Goal: Information Seeking & Learning: Find specific fact

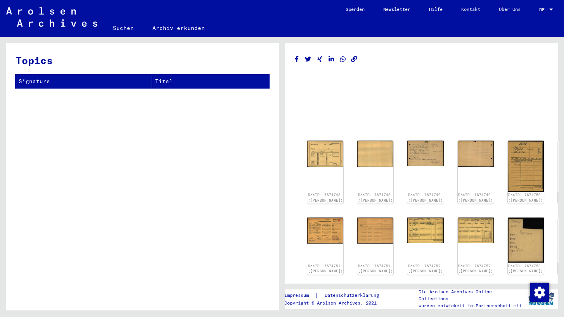
click at [545, 10] on span "DE" at bounding box center [543, 9] width 9 height 5
click at [535, 16] on span "English" at bounding box center [531, 14] width 19 height 6
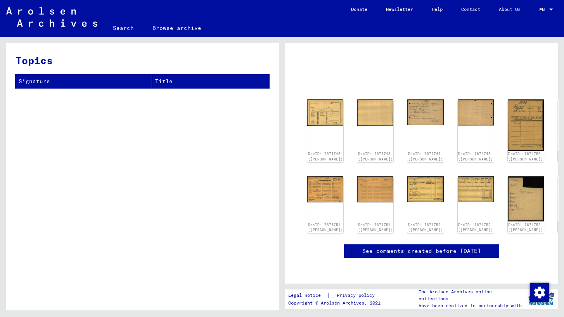
scroll to position [56, 0]
click at [407, 98] on img at bounding box center [426, 111] width 38 height 27
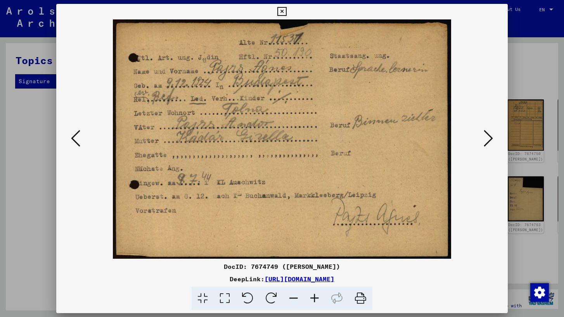
click at [284, 10] on icon at bounding box center [281, 11] width 9 height 9
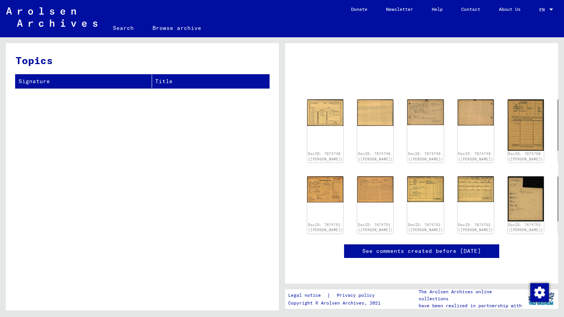
click at [130, 25] on link "Search" at bounding box center [124, 28] width 40 height 19
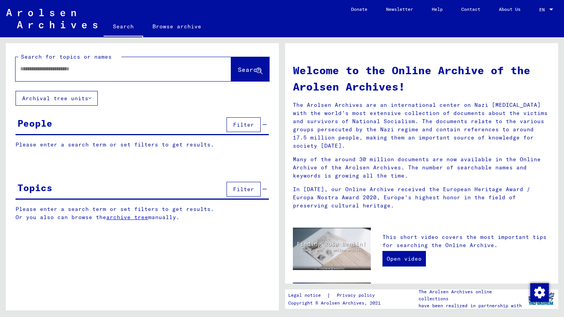
click at [128, 69] on input "text" at bounding box center [114, 69] width 188 height 8
paste input "**********"
type input "**********"
click at [241, 74] on button "Search" at bounding box center [250, 69] width 38 height 24
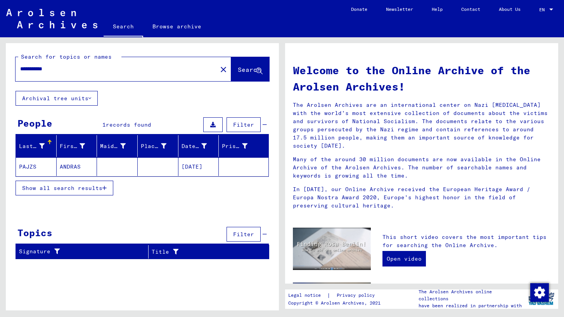
click at [212, 163] on mat-cell "[DATE]" at bounding box center [198, 166] width 41 height 19
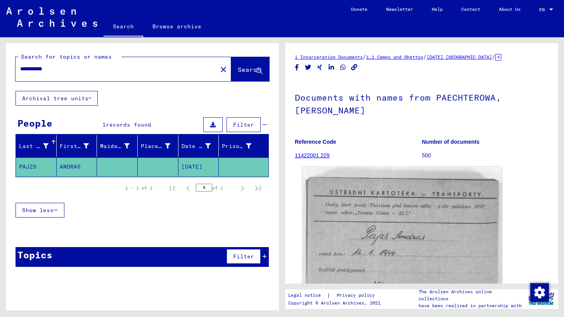
click at [359, 221] on img at bounding box center [403, 246] width 200 height 161
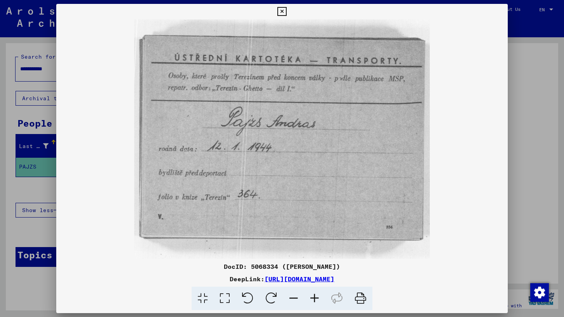
click at [283, 11] on icon at bounding box center [281, 11] width 9 height 9
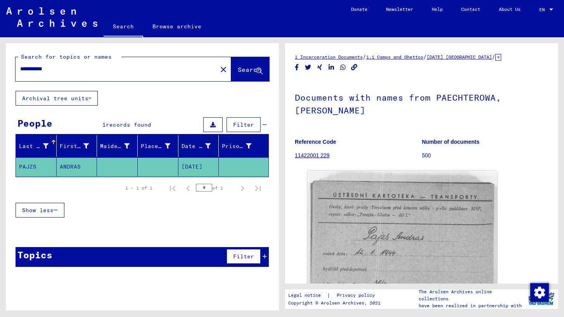
click at [501, 57] on icon at bounding box center [498, 57] width 6 height 7
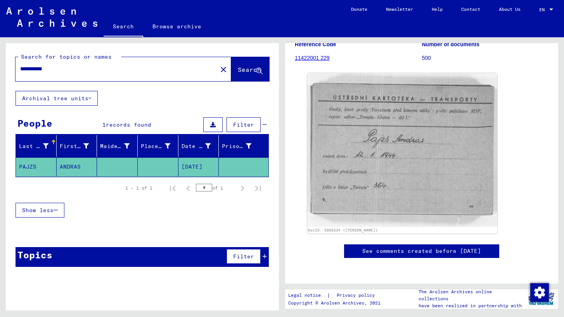
scroll to position [45, 0]
